Goal: Transaction & Acquisition: Subscribe to service/newsletter

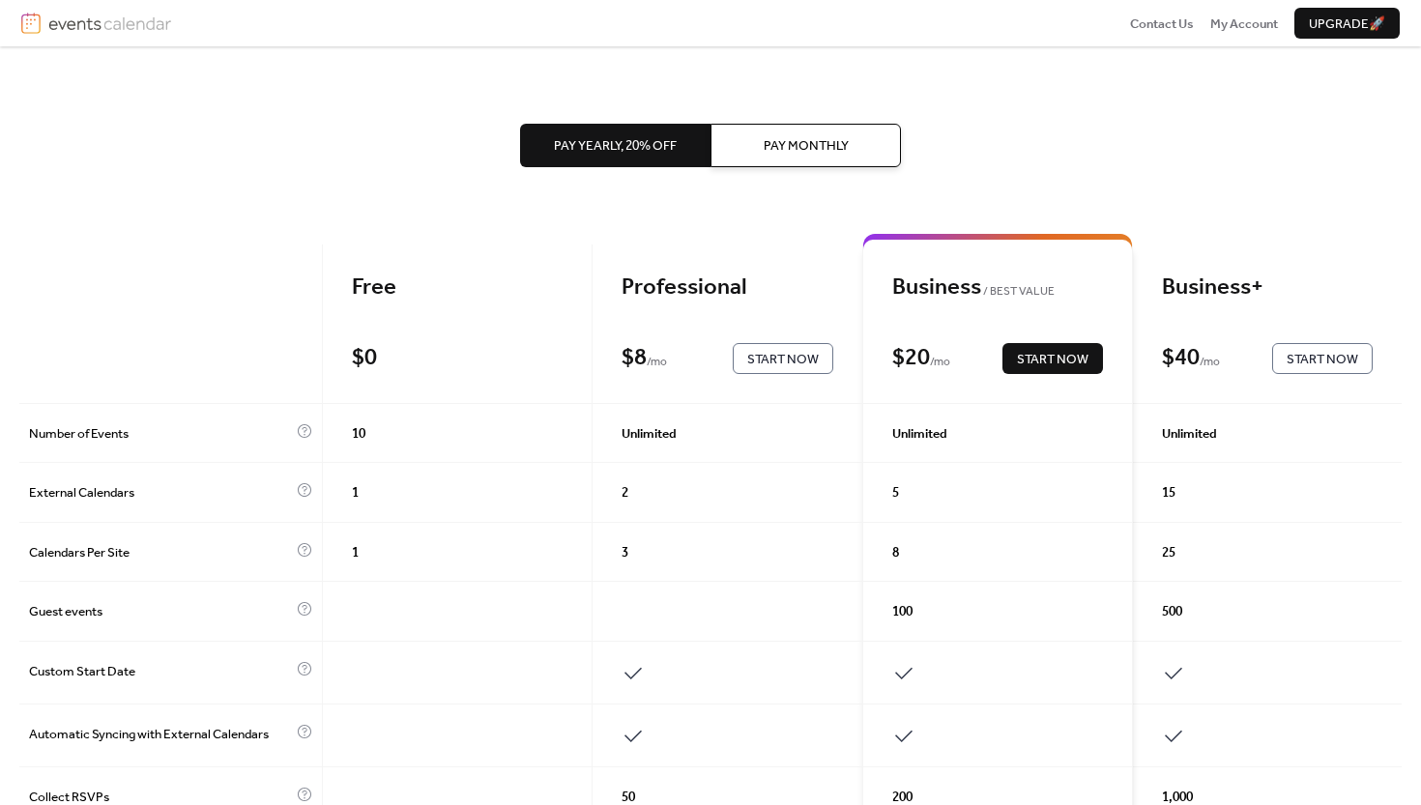
click at [615, 161] on button "Pay Yearly, 20% off" at bounding box center [615, 145] width 190 height 43
click at [766, 365] on span "Start Now" at bounding box center [783, 359] width 72 height 19
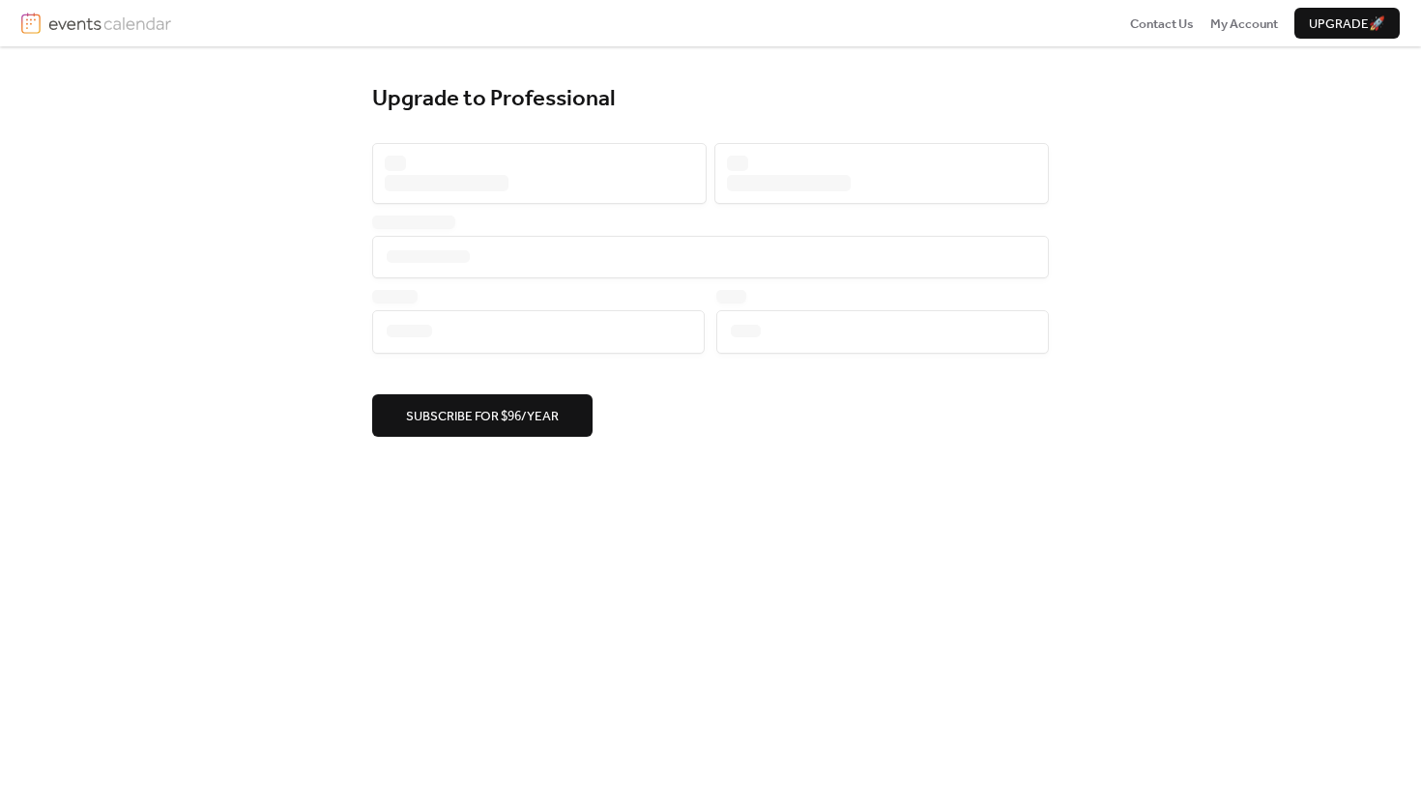
click at [536, 143] on div "Subscribe for $96/year" at bounding box center [710, 290] width 677 height 294
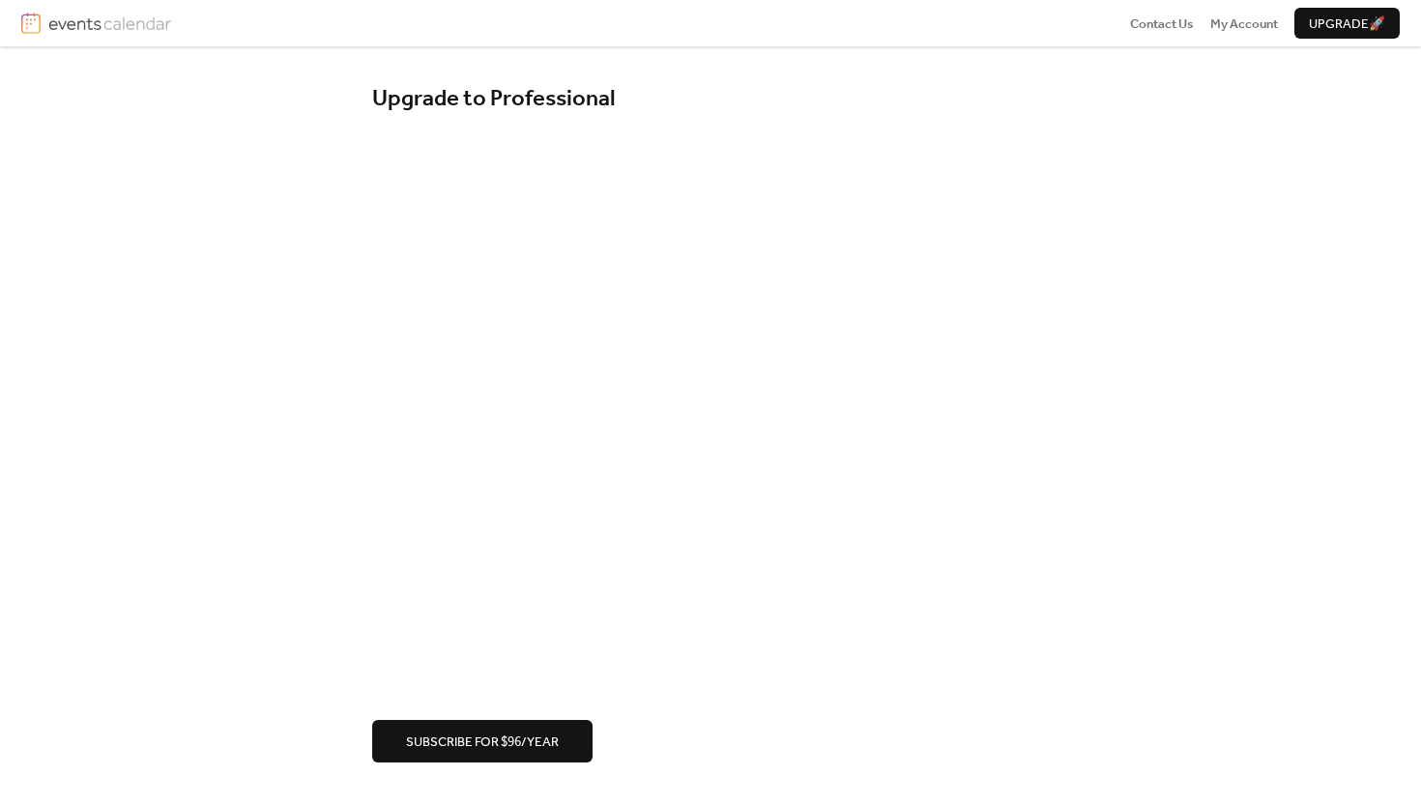
click at [351, 490] on div "Upgrade to Professional Subscribe for $96/year" at bounding box center [710, 423] width 1421 height 755
click at [429, 747] on span "Subscribe for $96/year" at bounding box center [482, 742] width 153 height 19
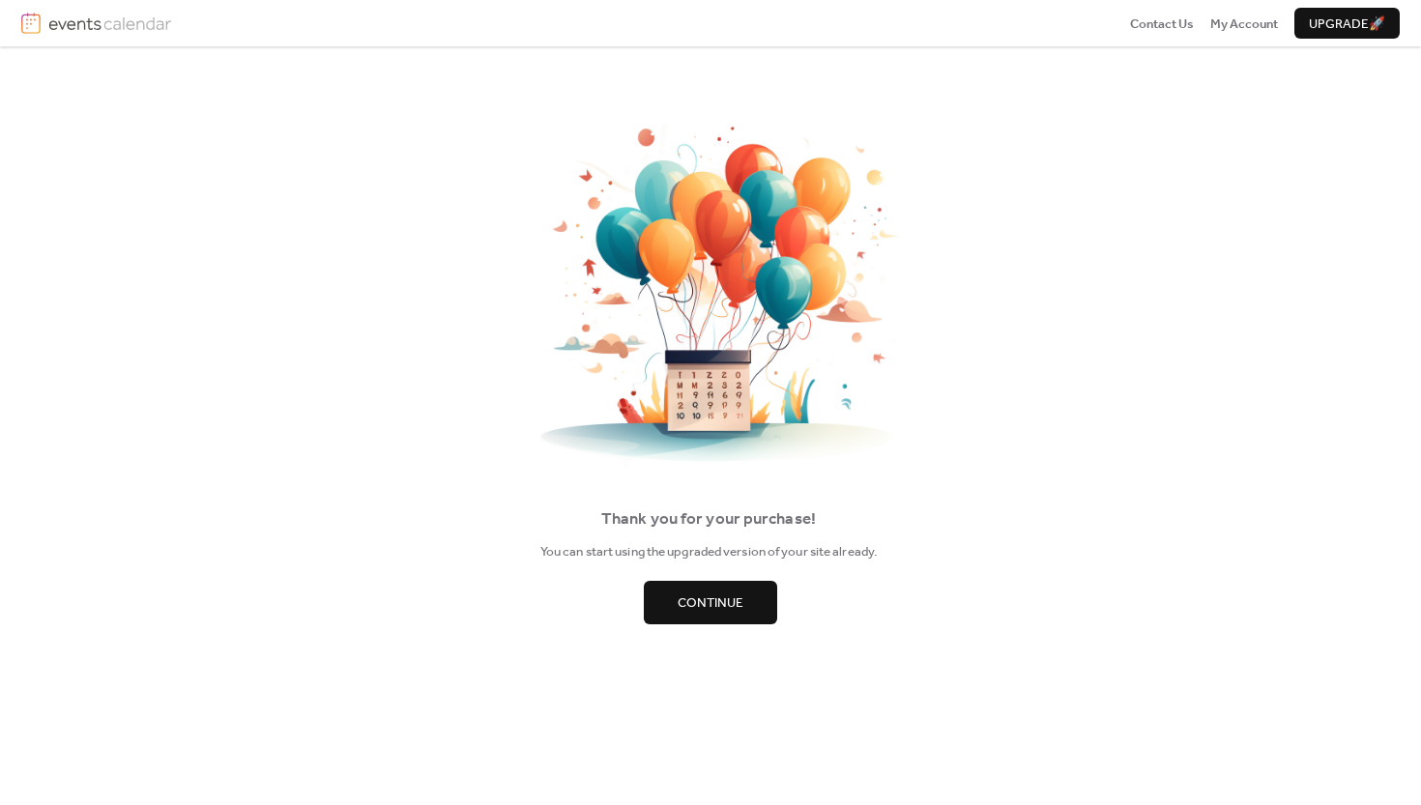
click at [697, 595] on span "Continue" at bounding box center [711, 603] width 66 height 19
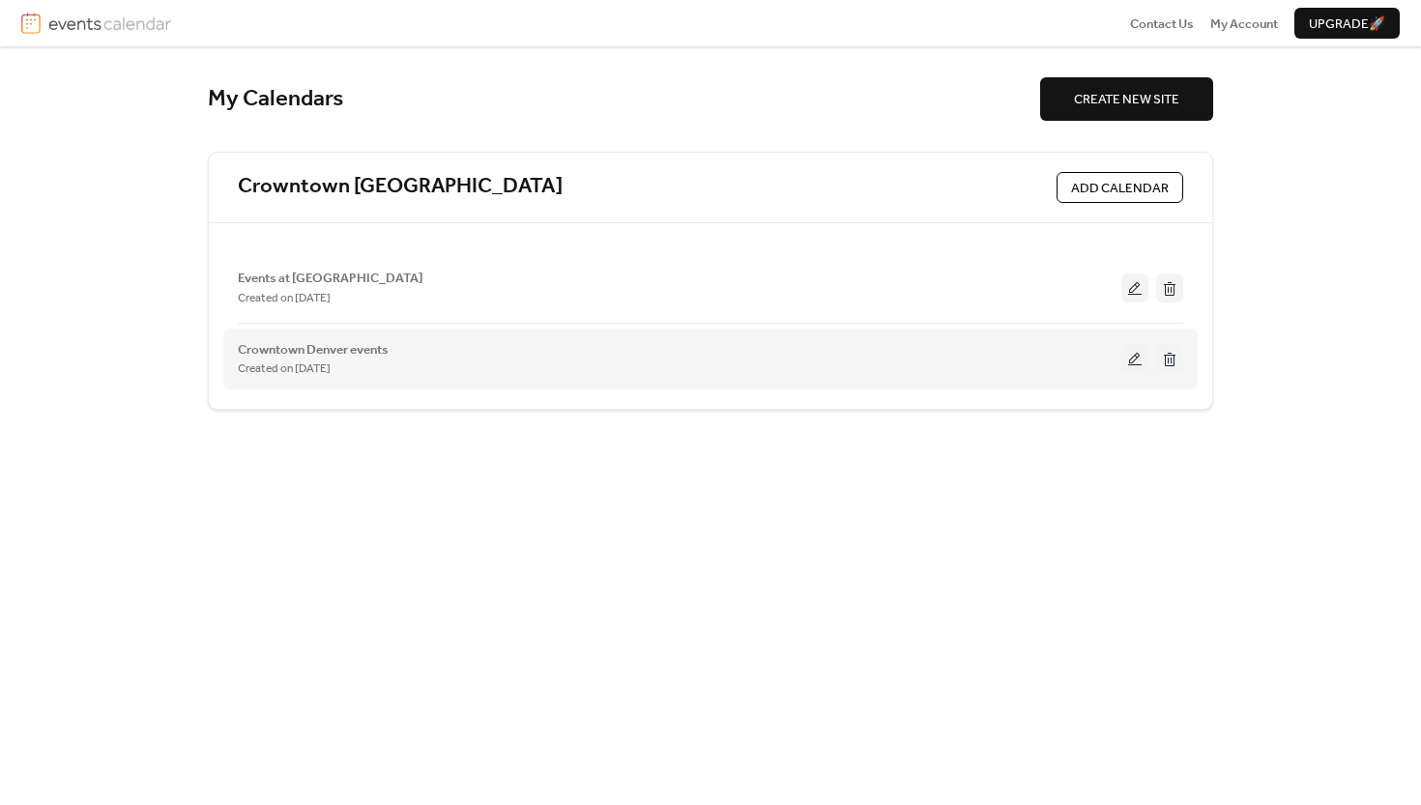
click at [1172, 354] on button at bounding box center [1169, 358] width 27 height 29
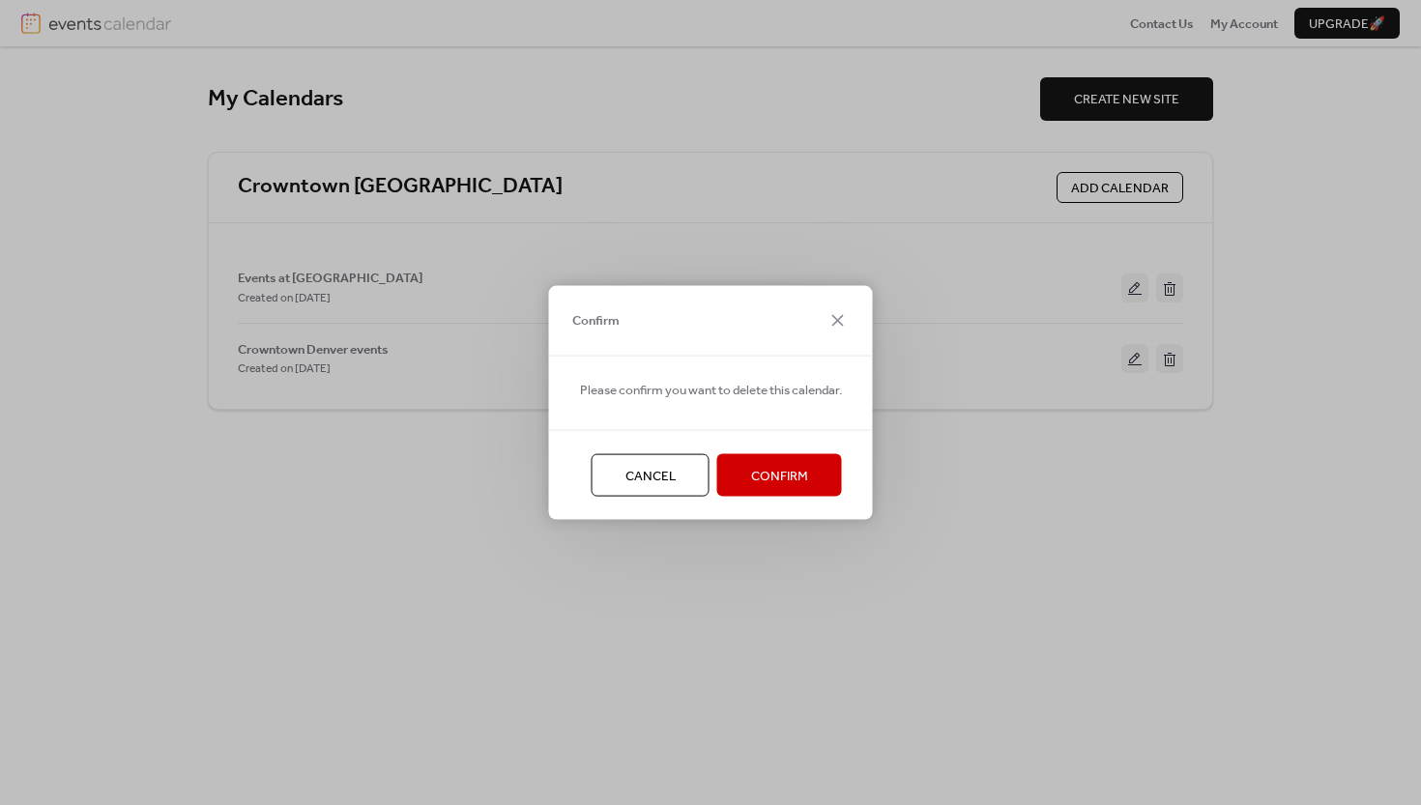
click at [763, 475] on span "Confirm" at bounding box center [779, 476] width 57 height 19
